Goal: Navigation & Orientation: Find specific page/section

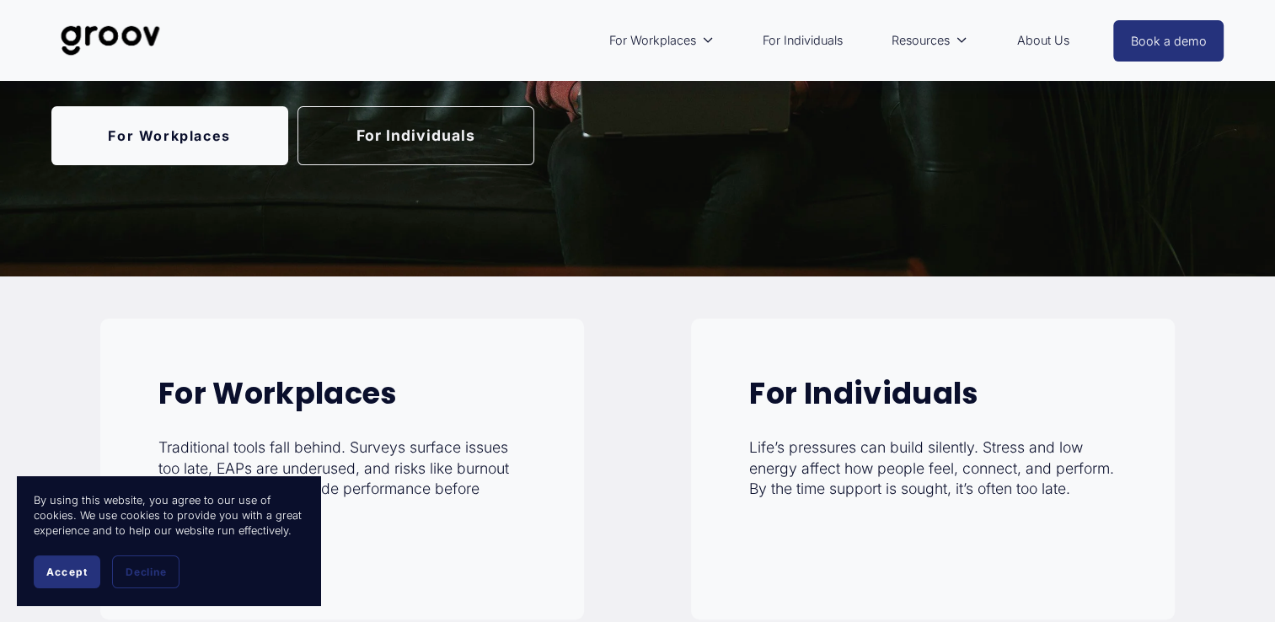
scroll to position [84, 0]
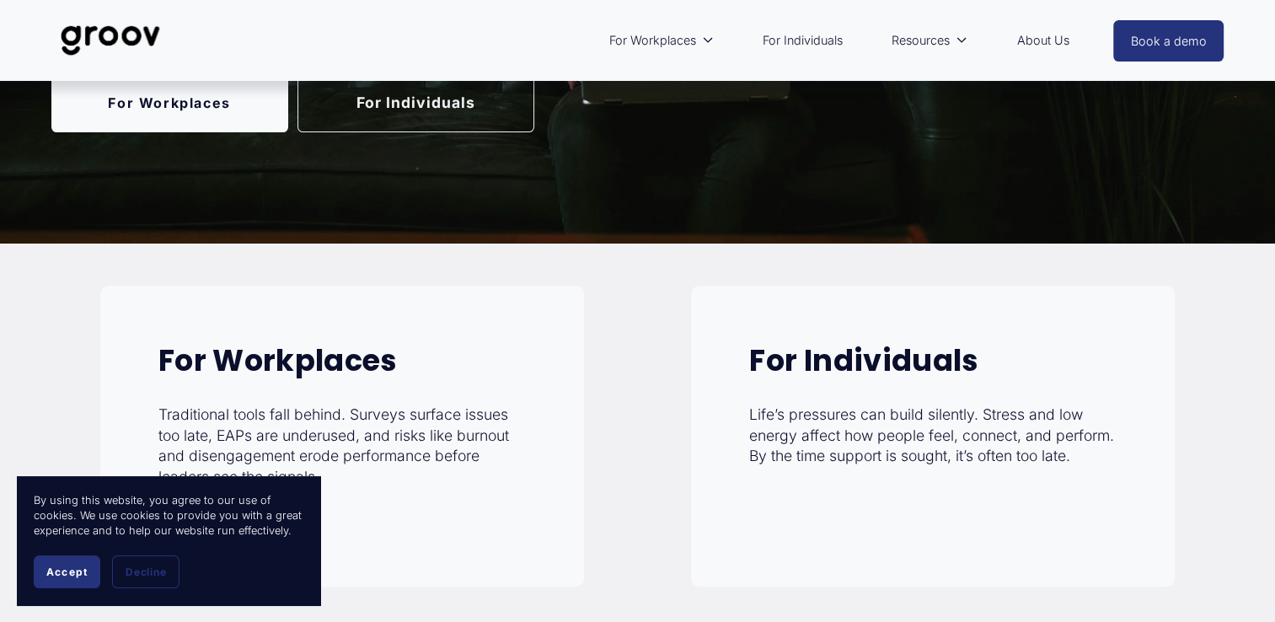
scroll to position [125, 0]
